Goal: Task Accomplishment & Management: Complete application form

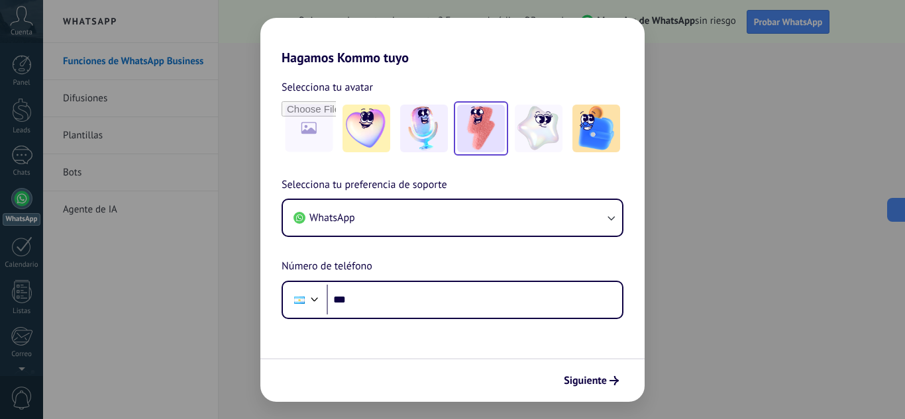
click at [466, 132] on img at bounding box center [481, 129] width 48 height 48
click at [597, 379] on span "Siguiente" at bounding box center [585, 380] width 43 height 9
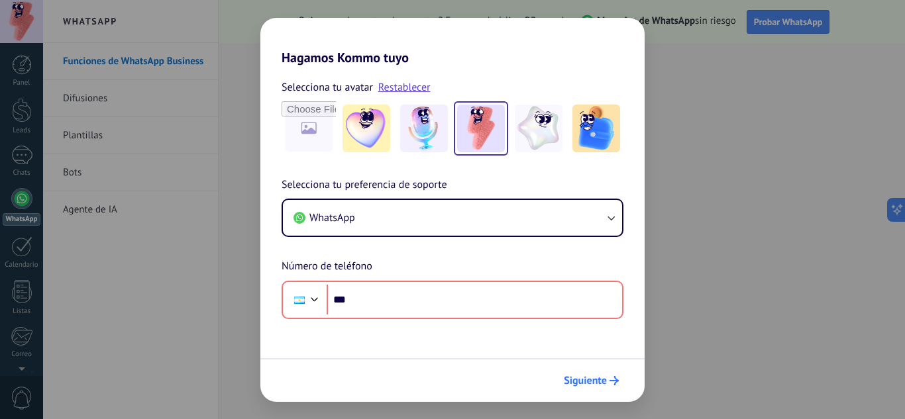
click at [597, 379] on span "Siguiente" at bounding box center [585, 380] width 43 height 9
click at [230, 99] on div "Hagamos Kommo tuyo Selecciona tu avatar Restablecer Selecciona tu preferencia d…" at bounding box center [452, 209] width 905 height 419
click at [709, 88] on div "Hagamos Kommo tuyo Selecciona tu avatar Restablecer Selecciona tu preferencia d…" at bounding box center [452, 209] width 905 height 419
click at [719, 65] on div "Hagamos Kommo tuyo Selecciona tu avatar Restablecer Selecciona tu preferencia d…" at bounding box center [452, 209] width 905 height 419
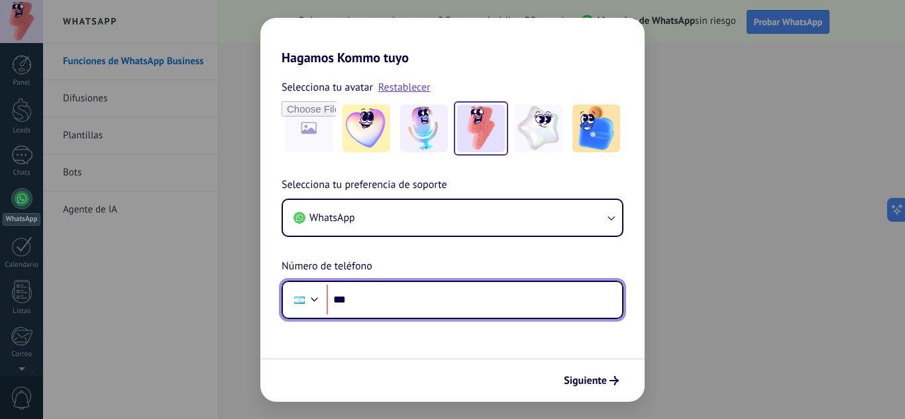
click at [405, 306] on input "***" at bounding box center [474, 300] width 295 height 30
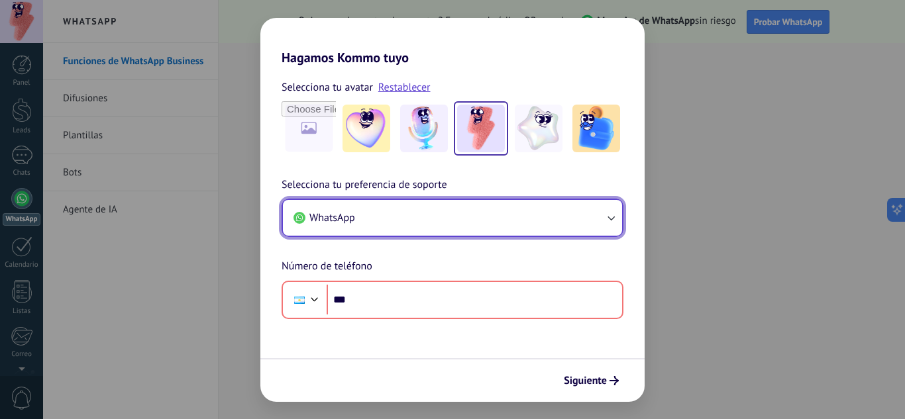
click at [429, 229] on button "WhatsApp" at bounding box center [452, 218] width 339 height 36
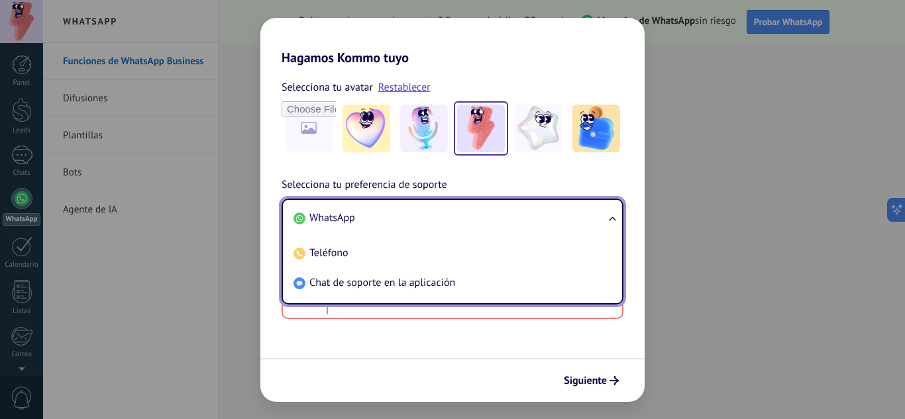
click at [617, 166] on div "Selecciona tu avatar Restablecer Selecciona tu preferencia de soporte WhatsApp …" at bounding box center [452, 193] width 384 height 254
